Goal: Task Accomplishment & Management: Complete application form

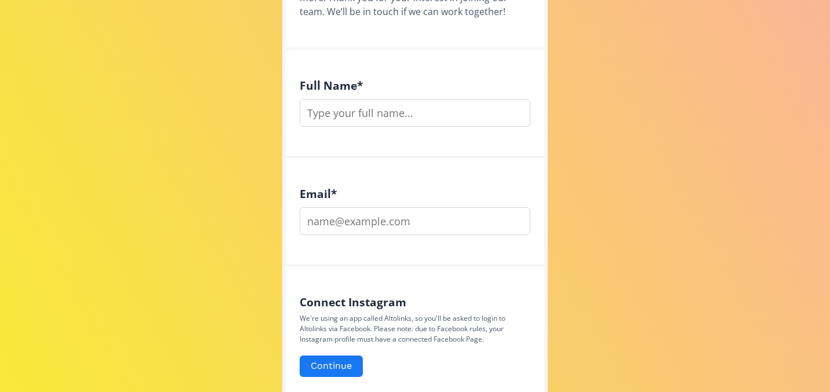
scroll to position [394, 0]
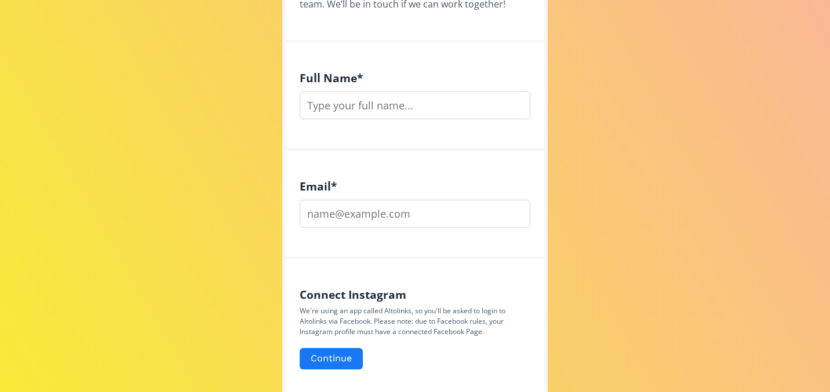
click at [418, 108] on input "text" at bounding box center [415, 106] width 231 height 28
type input "[PERSON_NAME]"
click at [369, 221] on input "email" at bounding box center [415, 214] width 231 height 28
type input "[EMAIL_ADDRESS][DOMAIN_NAME]"
click at [421, 285] on div "Connect Instagram We're using an app called Altolinks, so you'll be asked to lo…" at bounding box center [415, 336] width 259 height 154
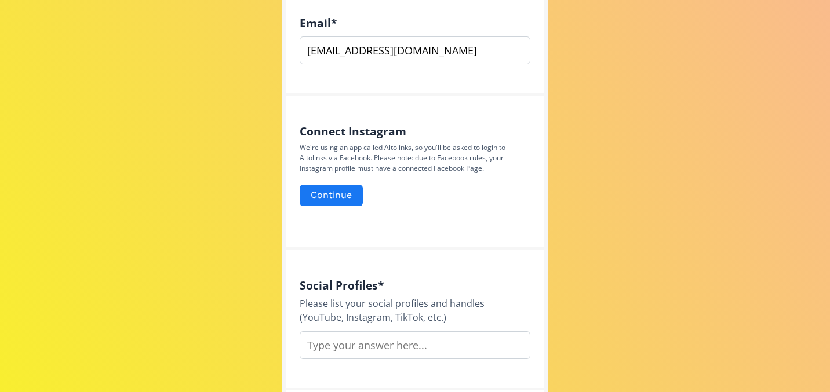
scroll to position [580, 0]
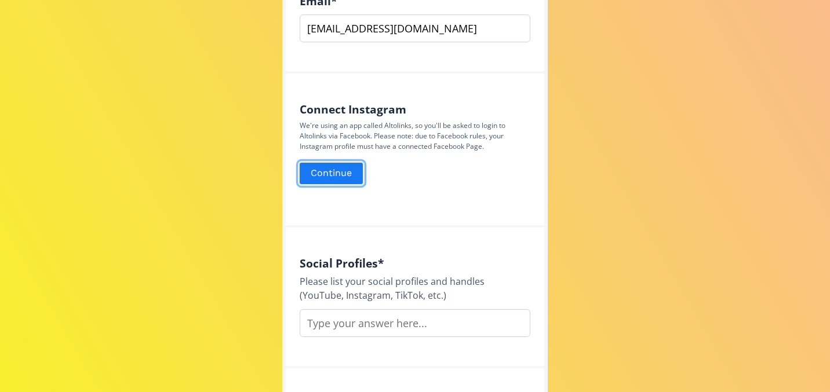
click at [344, 169] on button "Continue" at bounding box center [331, 173] width 67 height 25
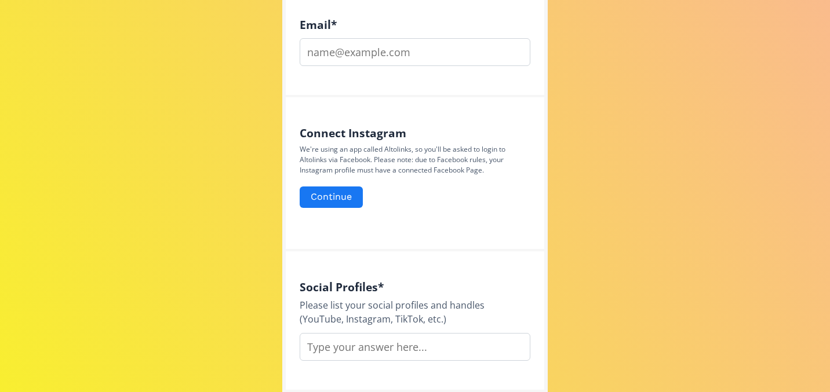
scroll to position [557, 0]
click at [442, 223] on div "Connect Instagram We're using an app called Altolinks, so you'll be asked to lo…" at bounding box center [415, 174] width 259 height 154
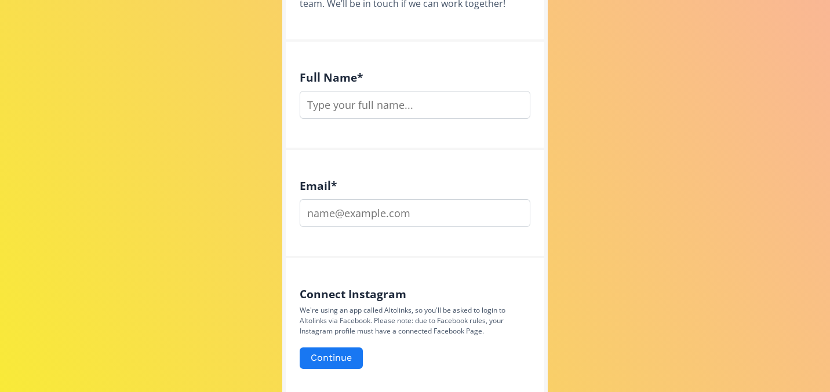
scroll to position [394, 0]
click at [384, 97] on input "text" at bounding box center [415, 106] width 231 height 28
type input "[PERSON_NAME]"
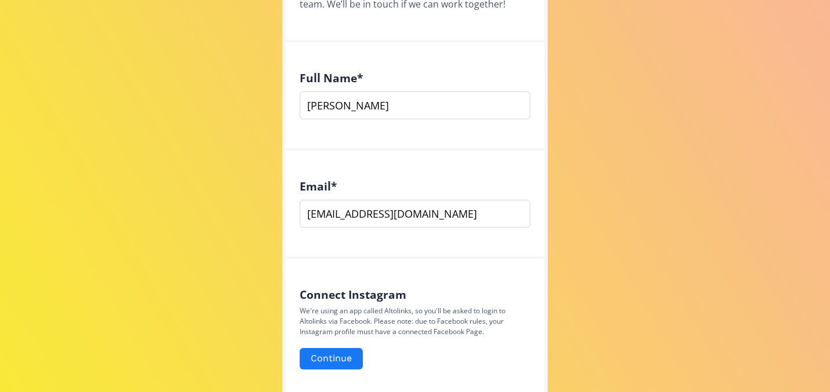
type input "[EMAIL_ADDRESS][DOMAIN_NAME]"
click at [450, 268] on div "Connect Instagram We're using an app called Altolinks, so you'll be asked to lo…" at bounding box center [415, 336] width 259 height 154
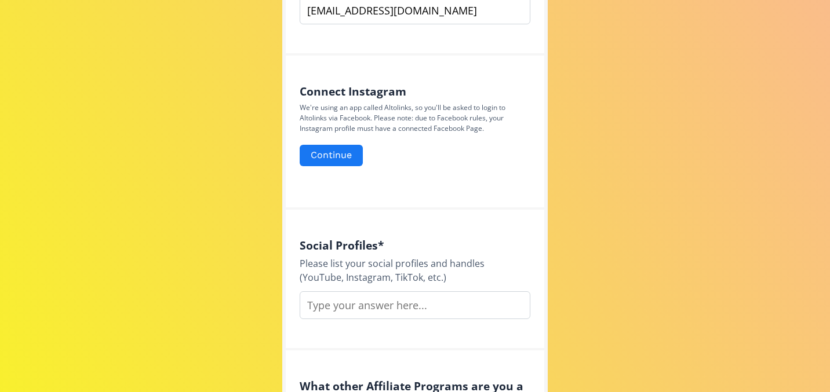
scroll to position [603, 0]
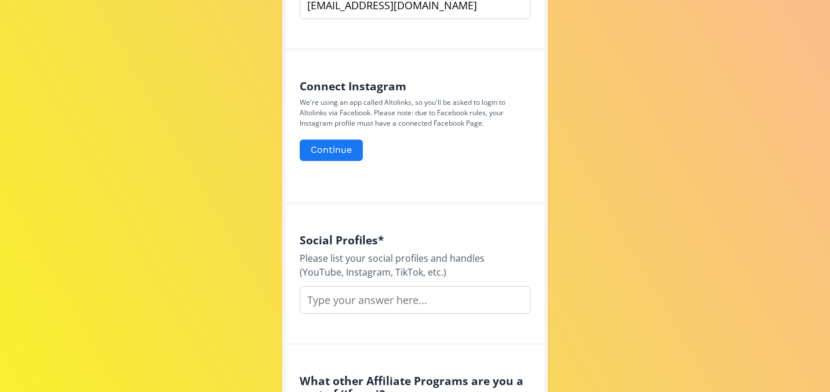
click at [419, 301] on input "text" at bounding box center [415, 300] width 231 height 28
type input "@chelsey.eves (Instagram)"
click at [230, 246] on div "Affiliate Program Application Shelter Clothing is a slow fashion brand with str…" at bounding box center [415, 133] width 848 height 1472
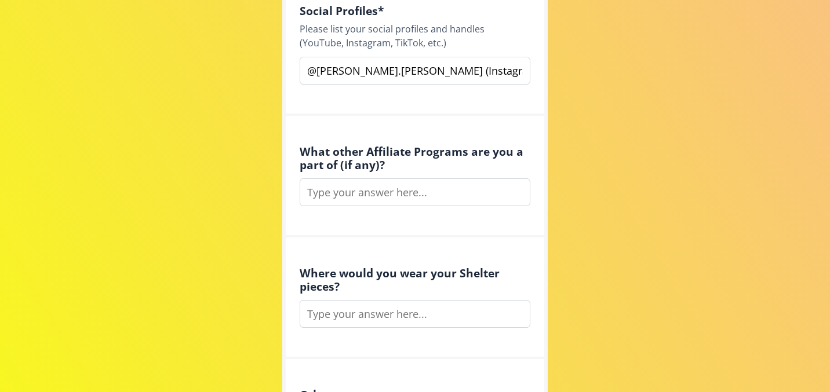
scroll to position [835, 0]
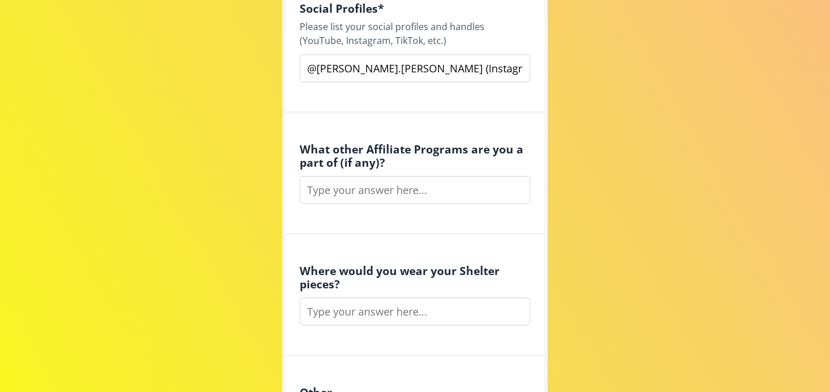
click at [345, 195] on input "text" at bounding box center [415, 190] width 231 height 28
click at [443, 127] on div "What other Affiliate Programs are you a part of (if any)?" at bounding box center [415, 175] width 259 height 122
click at [361, 318] on input "text" at bounding box center [415, 312] width 231 height 28
type input "Everywhere! At home, outside in nature, at the library, cafe, market, bookstore…"
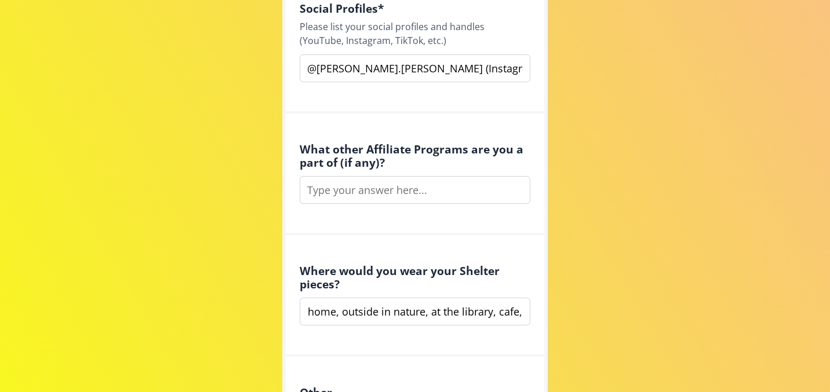
scroll to position [0, 0]
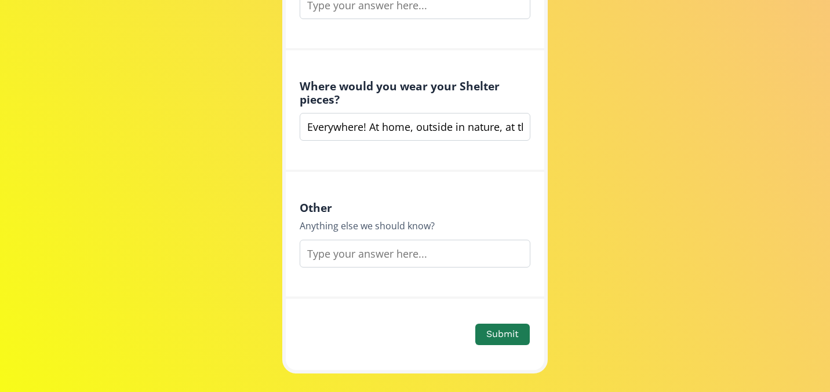
scroll to position [1020, 0]
click at [366, 253] on input "text" at bounding box center [415, 253] width 231 height 28
type input "I am a huge advocate for living slowly and sustainably. I especially love to se…"
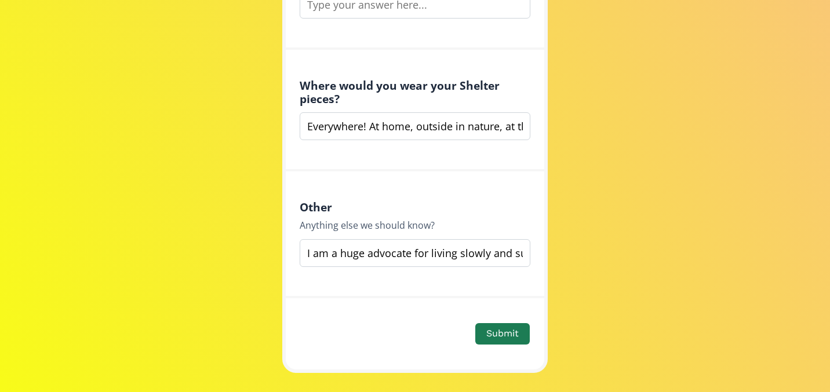
click at [533, 186] on div "Other Anything else we should know? I am a huge advocate for living slowly and …" at bounding box center [415, 235] width 259 height 127
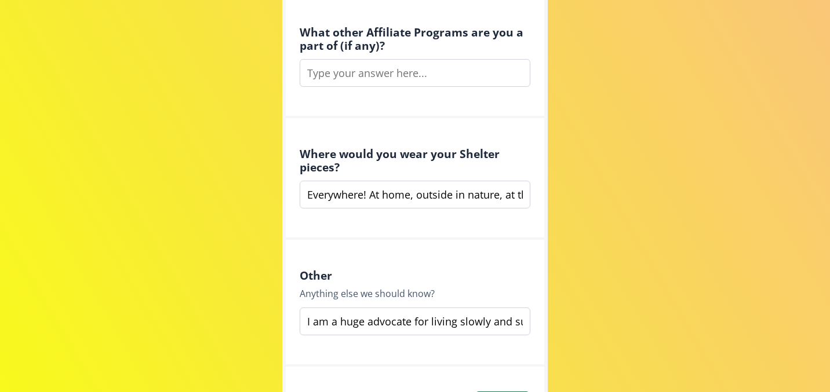
scroll to position [974, 0]
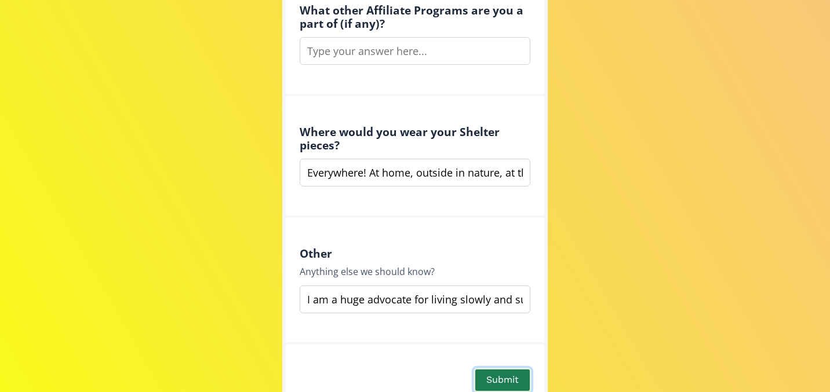
click at [496, 380] on button "Submit" at bounding box center [503, 380] width 58 height 25
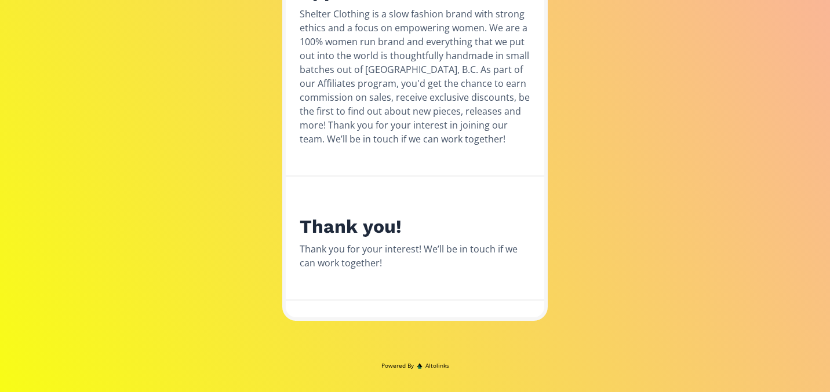
scroll to position [266, 0]
